Goal: Task Accomplishment & Management: Manage account settings

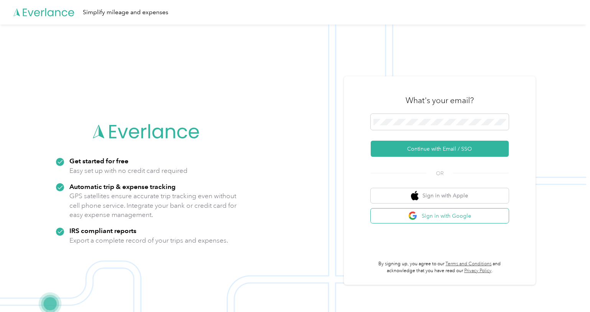
click at [466, 217] on button "Sign in with Google" at bounding box center [440, 216] width 138 height 15
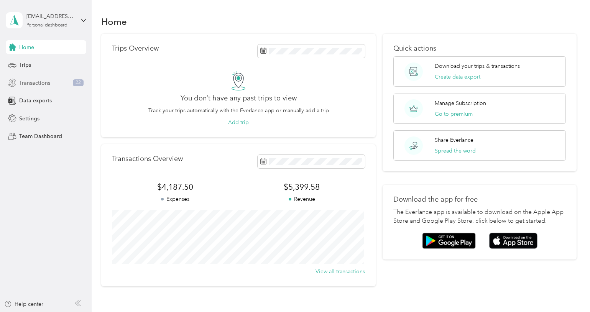
click at [38, 84] on span "Transactions" at bounding box center [34, 83] width 31 height 8
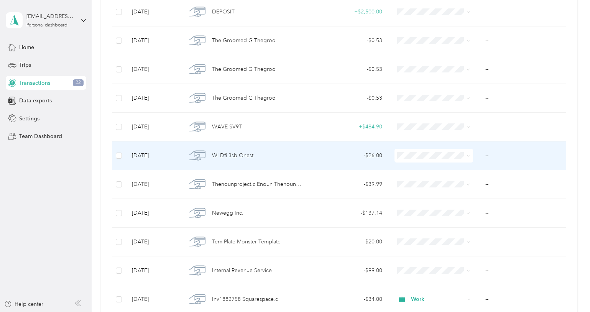
scroll to position [230, 0]
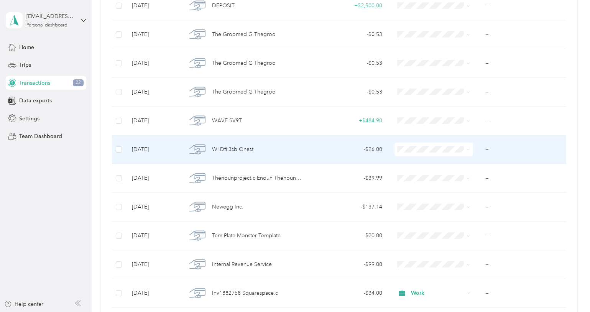
click at [263, 151] on div "Wi Dfi 3sb Onest" at bounding box center [246, 149] width 118 height 16
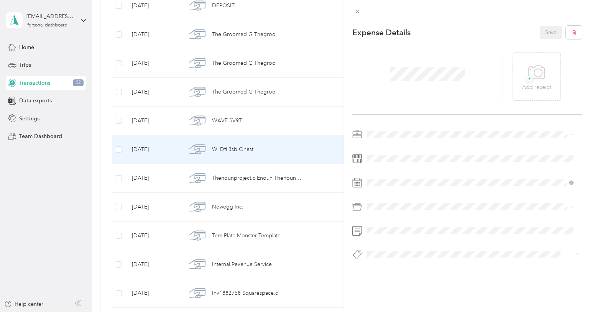
click at [79, 202] on div "This expense cannot be edited because it is either under review, approved, or p…" at bounding box center [295, 156] width 590 height 312
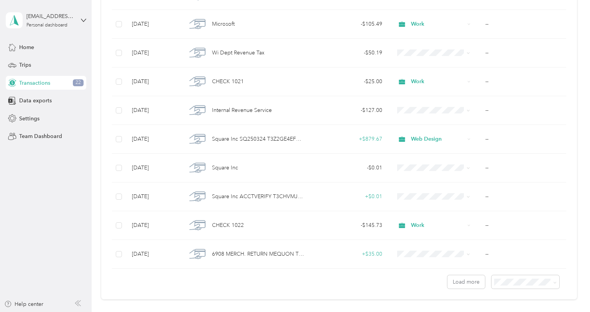
scroll to position [576, 0]
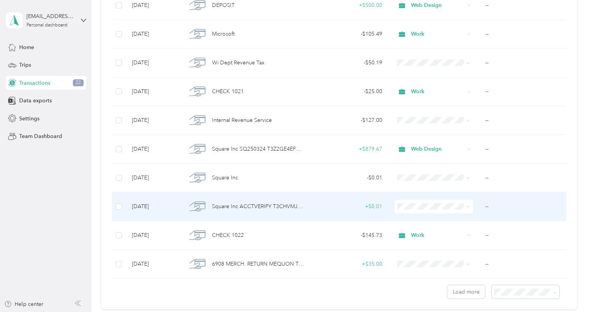
click at [465, 207] on span at bounding box center [467, 206] width 6 height 8
click at [467, 205] on span at bounding box center [468, 206] width 3 height 7
click at [487, 206] on td "--" at bounding box center [522, 206] width 87 height 29
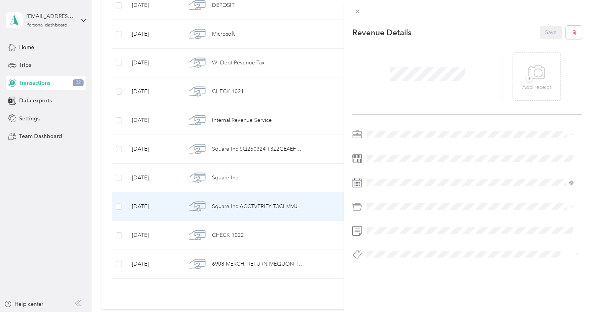
click at [387, 149] on li "Work" at bounding box center [471, 147] width 212 height 13
click at [540, 34] on button "Save" at bounding box center [551, 32] width 22 height 13
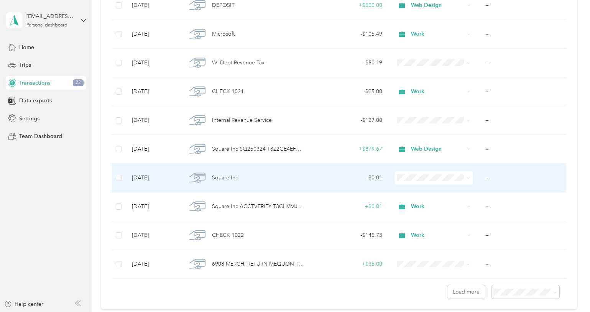
click at [421, 190] on span "Work" at bounding box center [440, 190] width 54 height 8
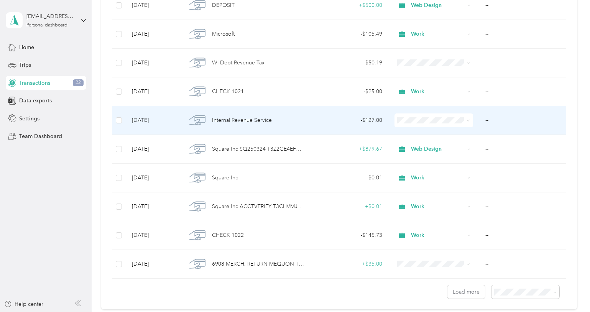
click at [426, 134] on span "Work" at bounding box center [440, 135] width 54 height 8
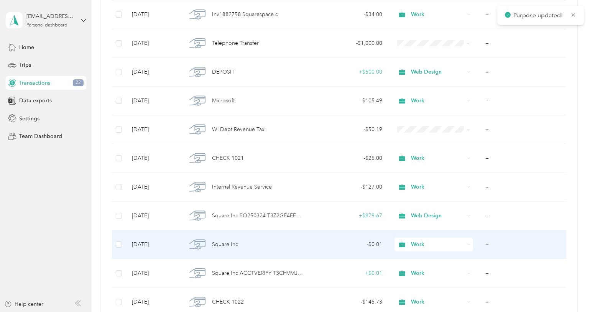
scroll to position [499, 0]
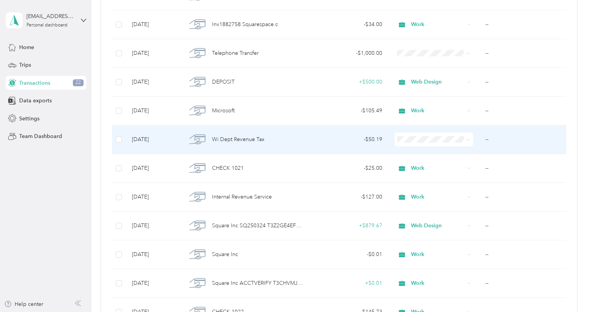
click at [421, 153] on span "Work" at bounding box center [440, 151] width 54 height 8
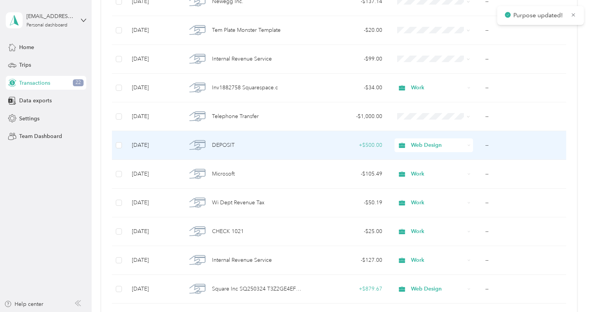
scroll to position [422, 0]
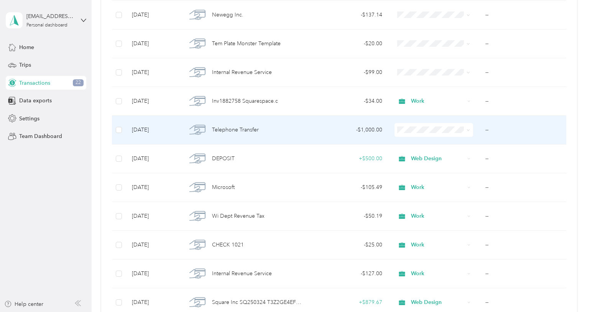
click at [419, 183] on span "Other" at bounding box center [440, 184] width 54 height 8
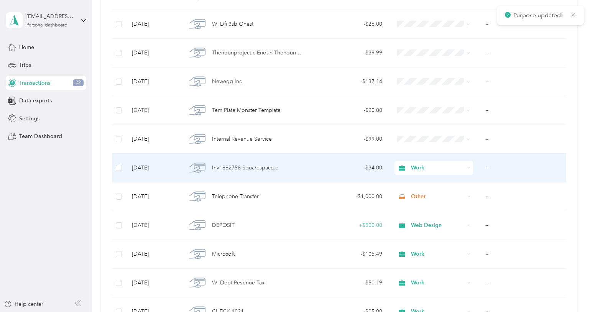
scroll to position [345, 0]
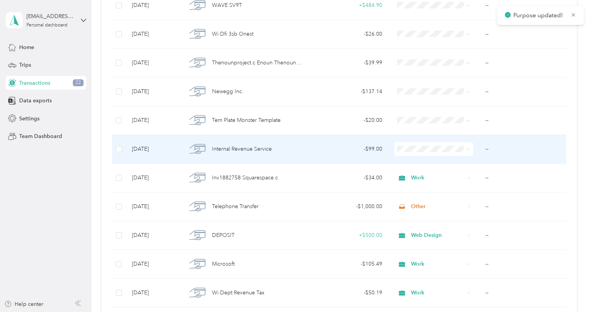
click at [427, 156] on td at bounding box center [433, 149] width 91 height 29
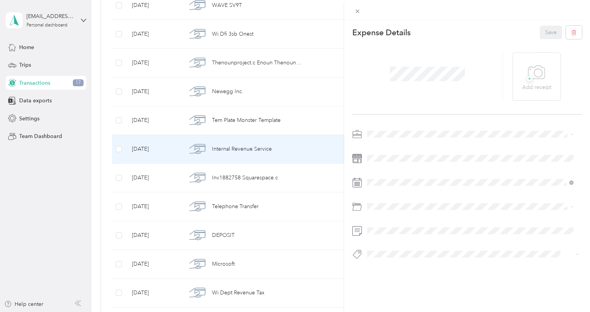
click at [292, 153] on div "This expense cannot be edited because it is either under review, approved, or p…" at bounding box center [295, 156] width 590 height 312
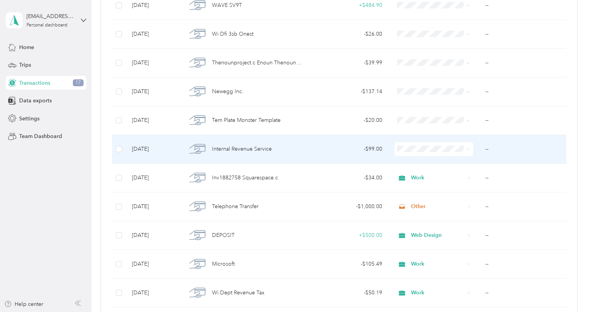
click at [423, 162] on span "Work" at bounding box center [440, 164] width 54 height 8
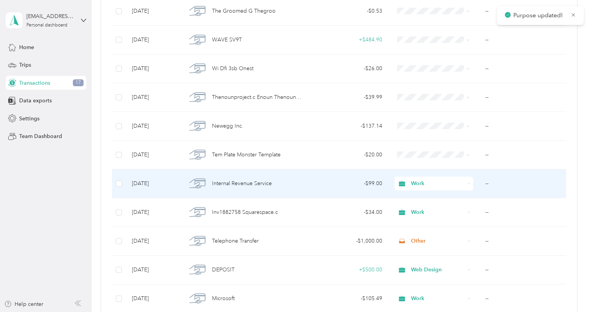
scroll to position [307, 0]
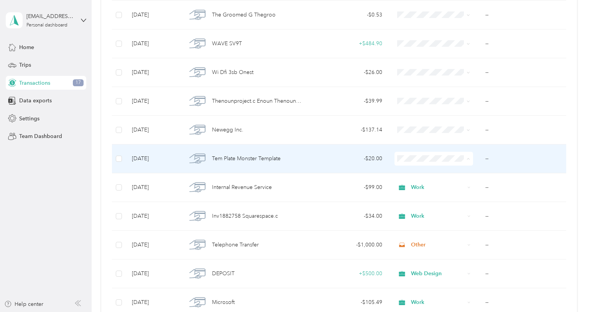
click at [420, 173] on span "Work" at bounding box center [440, 173] width 54 height 8
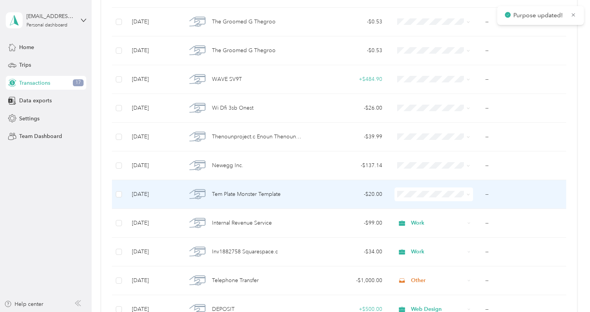
scroll to position [269, 0]
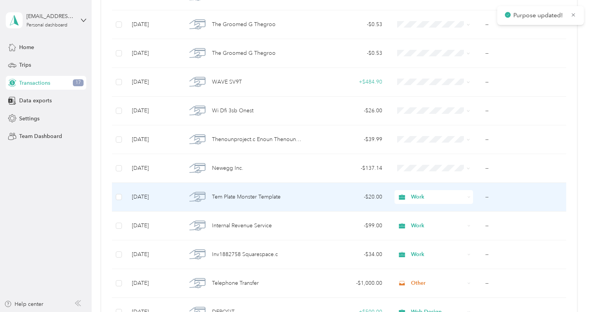
click at [422, 194] on span "Work" at bounding box center [438, 197] width 54 height 8
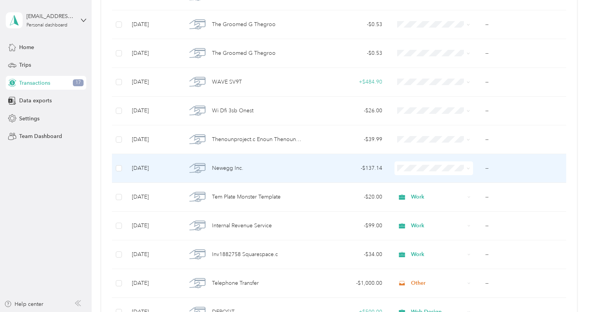
click at [421, 181] on span "Work" at bounding box center [440, 181] width 54 height 8
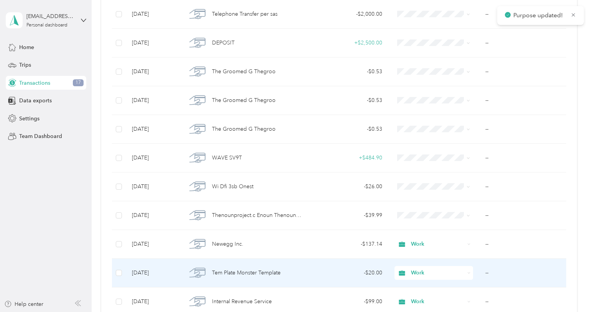
scroll to position [192, 0]
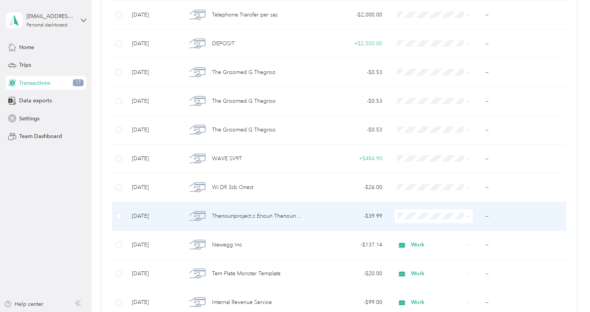
click at [418, 110] on li "Work" at bounding box center [432, 104] width 78 height 13
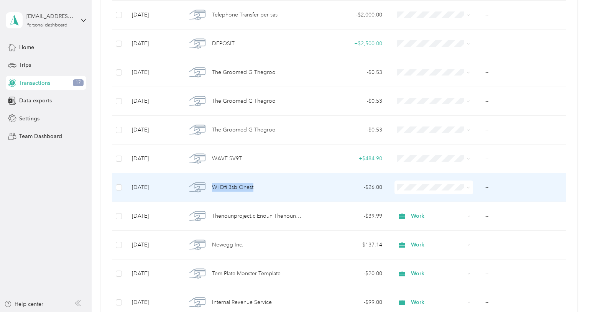
drag, startPoint x: 256, startPoint y: 187, endPoint x: 213, endPoint y: 190, distance: 43.4
click at [213, 190] on div "Wi Dfi 3sb Onest" at bounding box center [246, 187] width 118 height 16
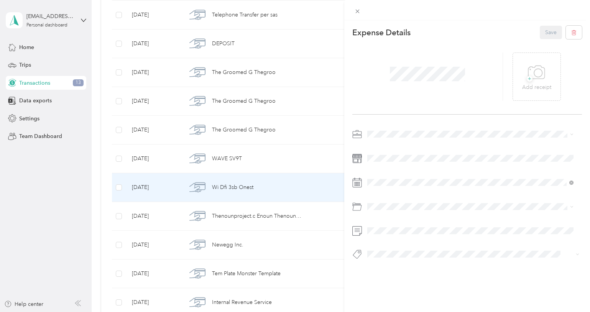
click at [75, 200] on div "This expense cannot be edited because it is either under review, approved, or p…" at bounding box center [295, 156] width 590 height 312
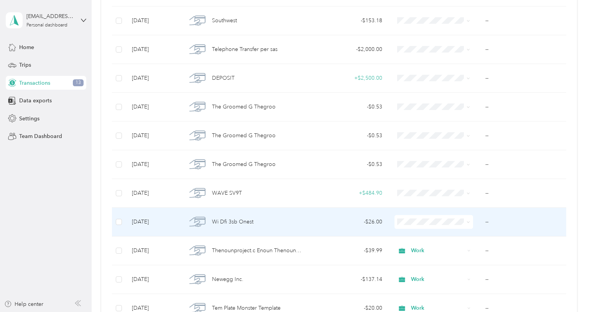
scroll to position [154, 0]
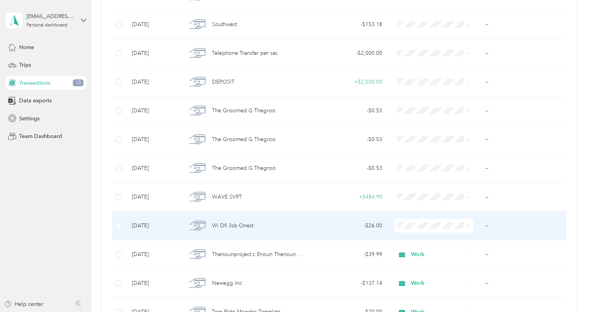
click at [413, 121] on ol "Work Personal Web Design Other Charity Medical Moving Commute" at bounding box center [432, 161] width 78 height 107
click at [418, 118] on li "Work" at bounding box center [432, 117] width 78 height 13
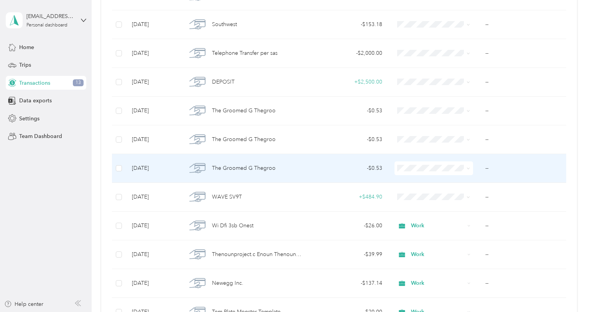
click at [419, 184] on li "Work" at bounding box center [432, 178] width 78 height 13
click at [420, 168] on span "Work" at bounding box center [438, 168] width 54 height 8
click at [424, 211] on li "Web Design" at bounding box center [432, 205] width 78 height 13
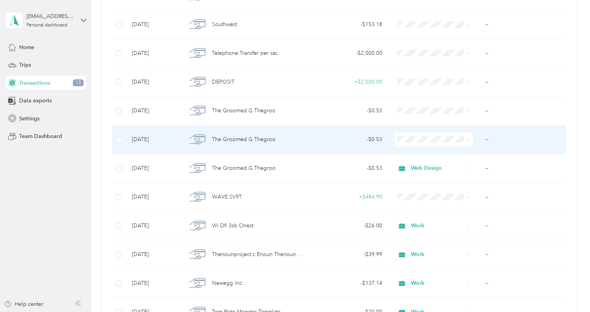
click at [418, 155] on li "Work" at bounding box center [432, 150] width 78 height 13
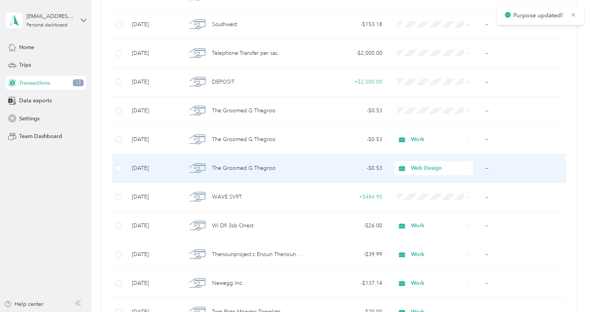
click at [422, 166] on span "Web Design" at bounding box center [438, 168] width 54 height 8
click at [424, 181] on span "Work" at bounding box center [440, 183] width 54 height 8
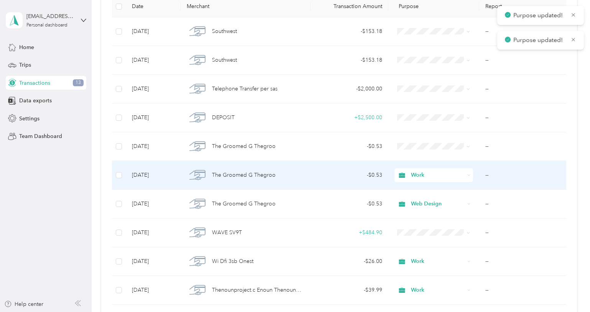
scroll to position [115, 0]
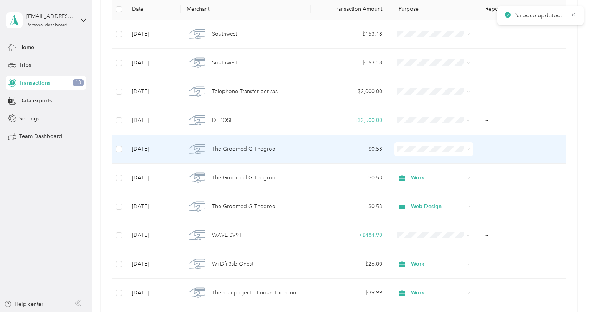
click at [419, 162] on span "Work" at bounding box center [440, 161] width 54 height 8
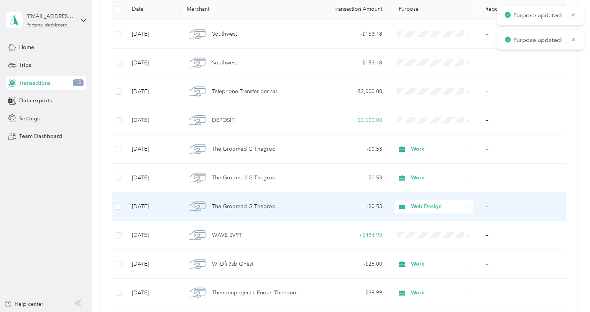
click at [430, 208] on span "Web Design" at bounding box center [438, 206] width 54 height 8
click at [425, 99] on span "Work" at bounding box center [440, 98] width 54 height 8
click at [444, 209] on span "Web Design" at bounding box center [438, 206] width 54 height 8
click at [427, 99] on li "Work" at bounding box center [432, 94] width 78 height 13
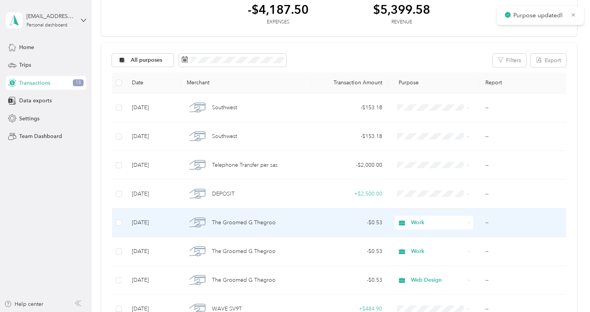
scroll to position [39, 0]
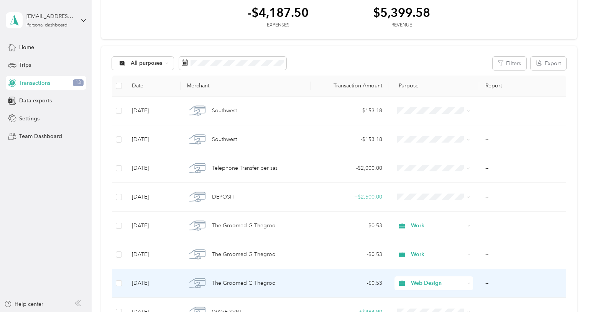
click at [423, 282] on span "Web Design" at bounding box center [438, 283] width 54 height 8
click at [416, 172] on span "Work" at bounding box center [440, 175] width 54 height 8
click at [430, 280] on span "Web Design" at bounding box center [438, 283] width 54 height 8
click at [434, 202] on li "Web Design" at bounding box center [432, 197] width 78 height 13
click at [429, 286] on span "Web Design" at bounding box center [438, 283] width 54 height 8
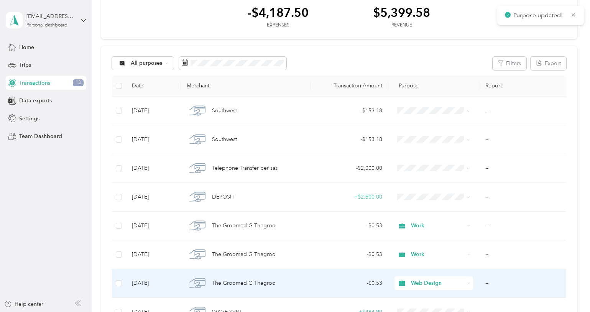
click at [462, 177] on ol "Work Personal Web Design Other Charity Medical Moving Commute" at bounding box center [432, 217] width 78 height 107
click at [484, 283] on td "--" at bounding box center [522, 283] width 87 height 29
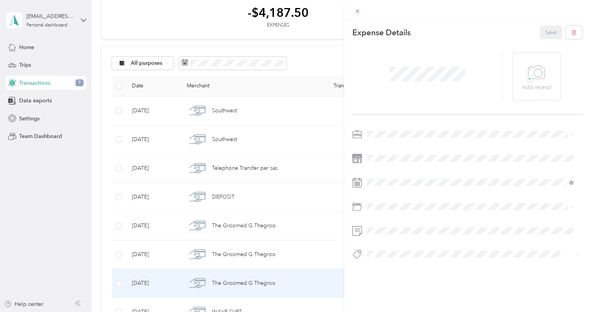
click at [383, 150] on li "Work" at bounding box center [471, 147] width 212 height 13
click at [541, 34] on button "Save" at bounding box center [551, 32] width 22 height 13
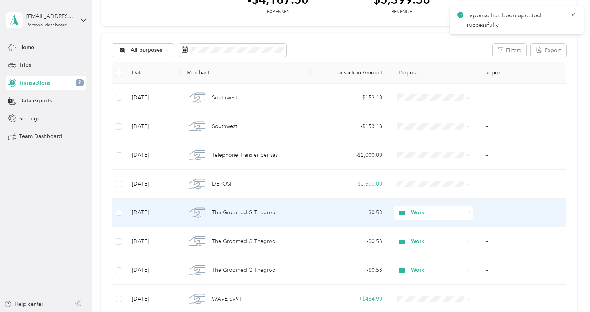
scroll to position [77, 0]
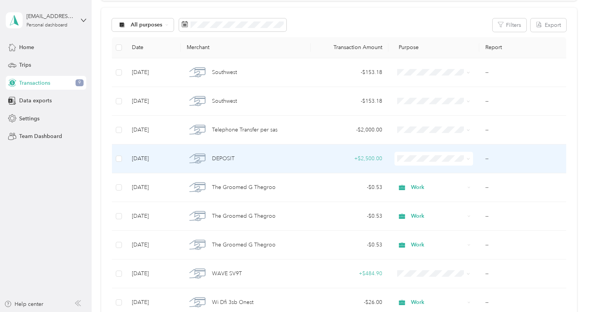
click at [424, 199] on span "Web Design" at bounding box center [440, 199] width 54 height 8
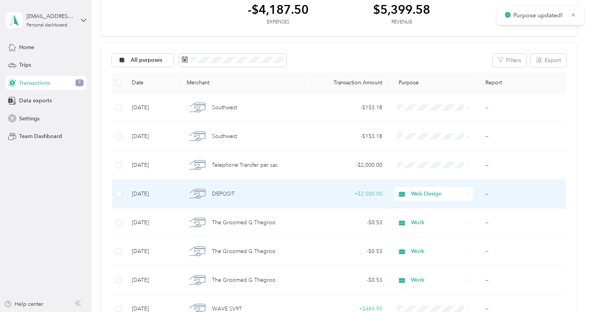
scroll to position [39, 0]
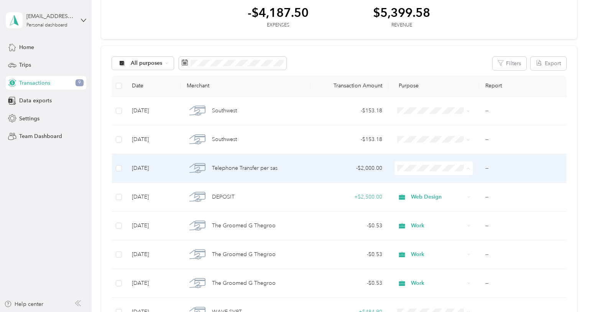
click at [423, 222] on span "Other" at bounding box center [440, 223] width 54 height 8
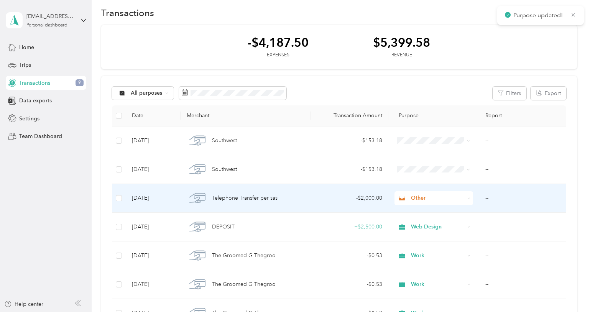
scroll to position [0, 0]
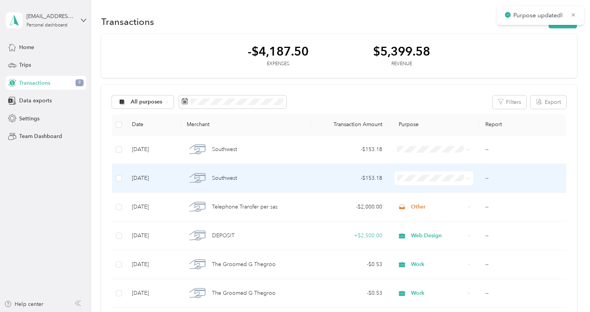
click at [415, 191] on span "Work" at bounding box center [440, 189] width 54 height 8
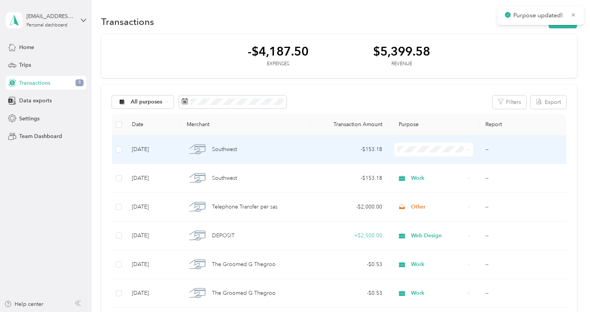
click at [416, 144] on span at bounding box center [434, 150] width 79 height 14
click at [416, 159] on li "Work" at bounding box center [432, 159] width 78 height 13
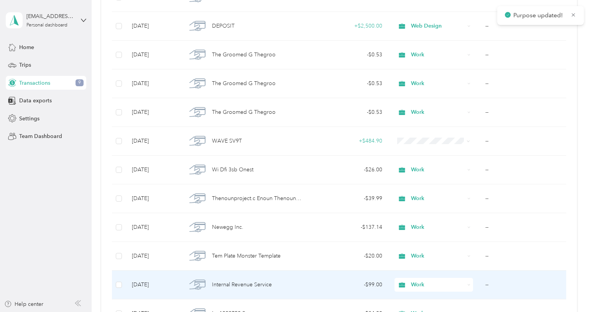
scroll to position [192, 0]
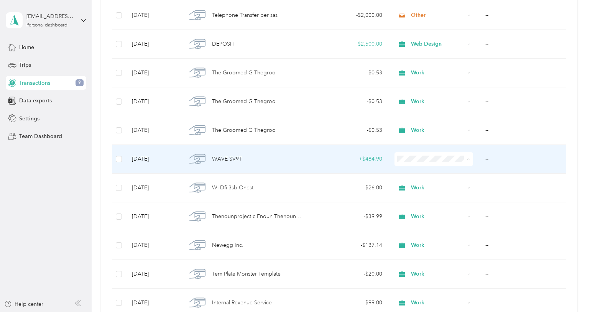
click at [425, 201] on li "Web Design" at bounding box center [432, 200] width 78 height 13
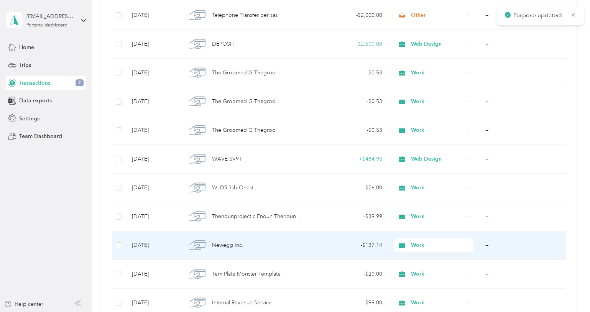
scroll to position [0, 0]
